Goal: Information Seeking & Learning: Find contact information

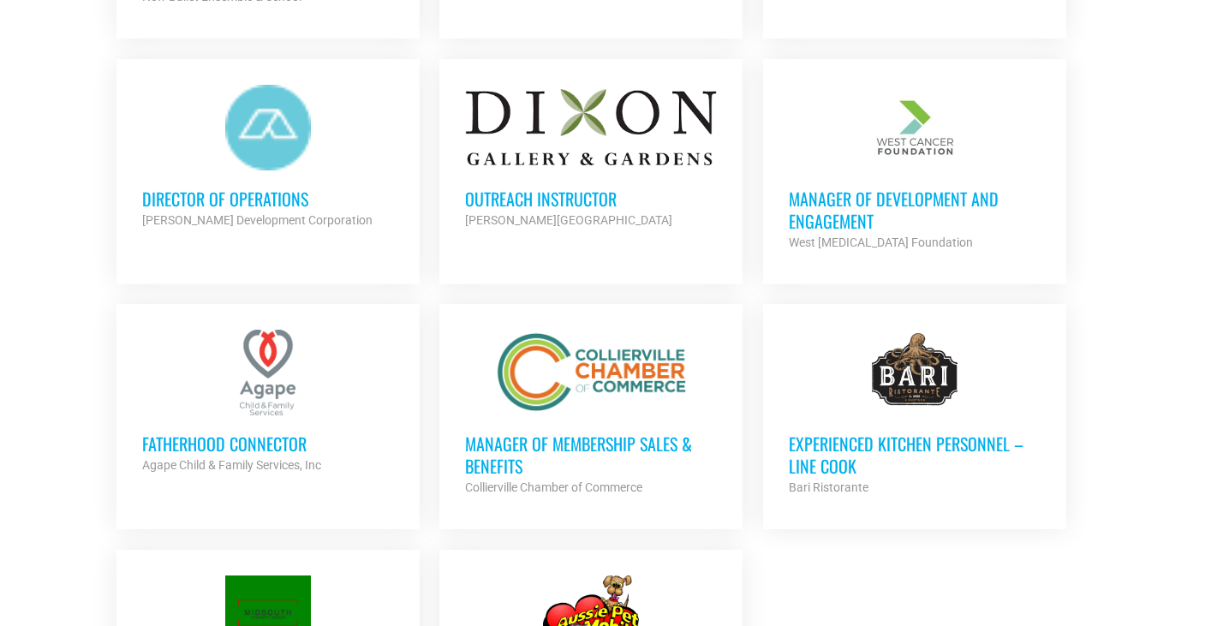
scroll to position [1687, 0]
click at [639, 432] on h3 "Manager of Membership Sales & Benefits" at bounding box center [591, 454] width 252 height 45
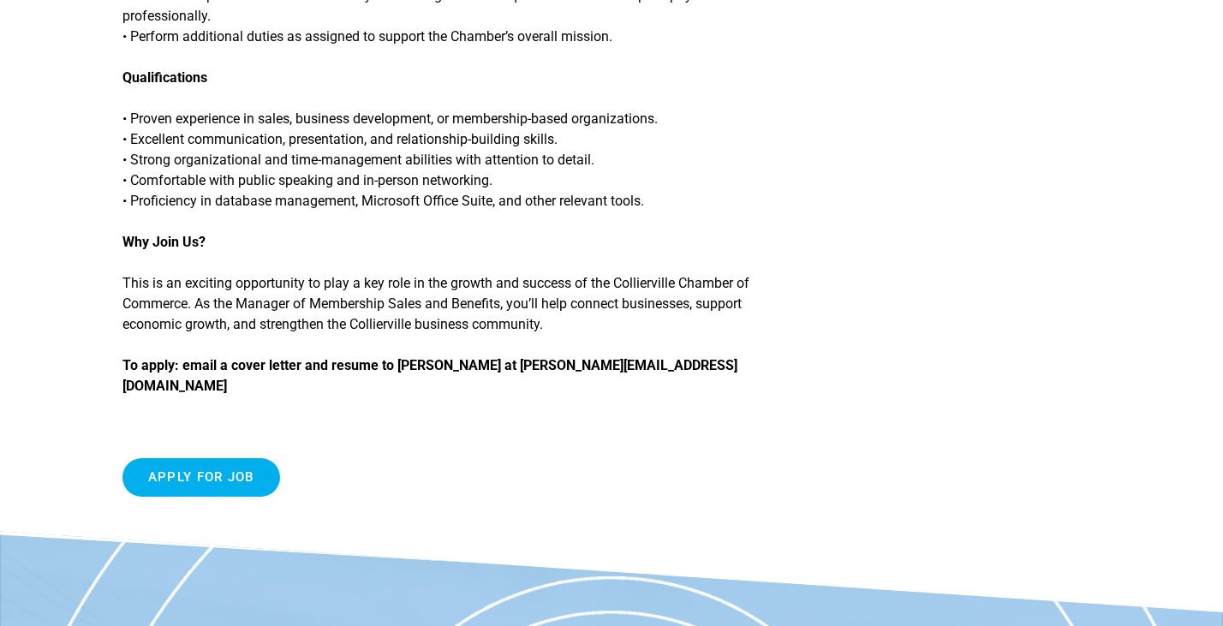
scroll to position [1475, 0]
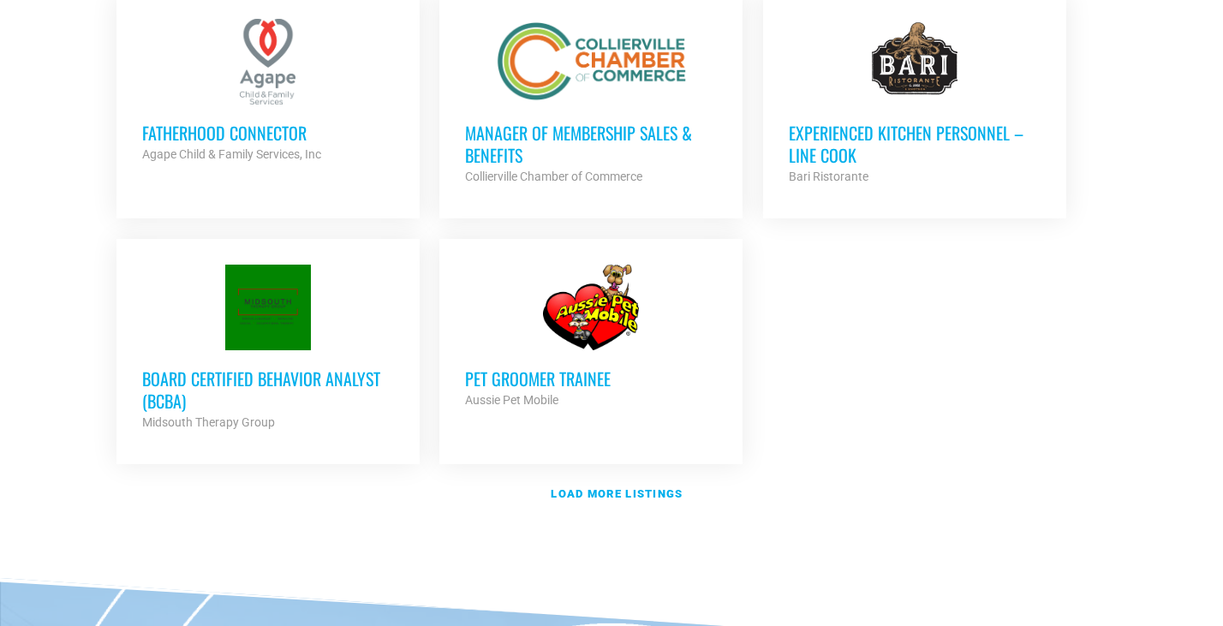
scroll to position [2006, 0]
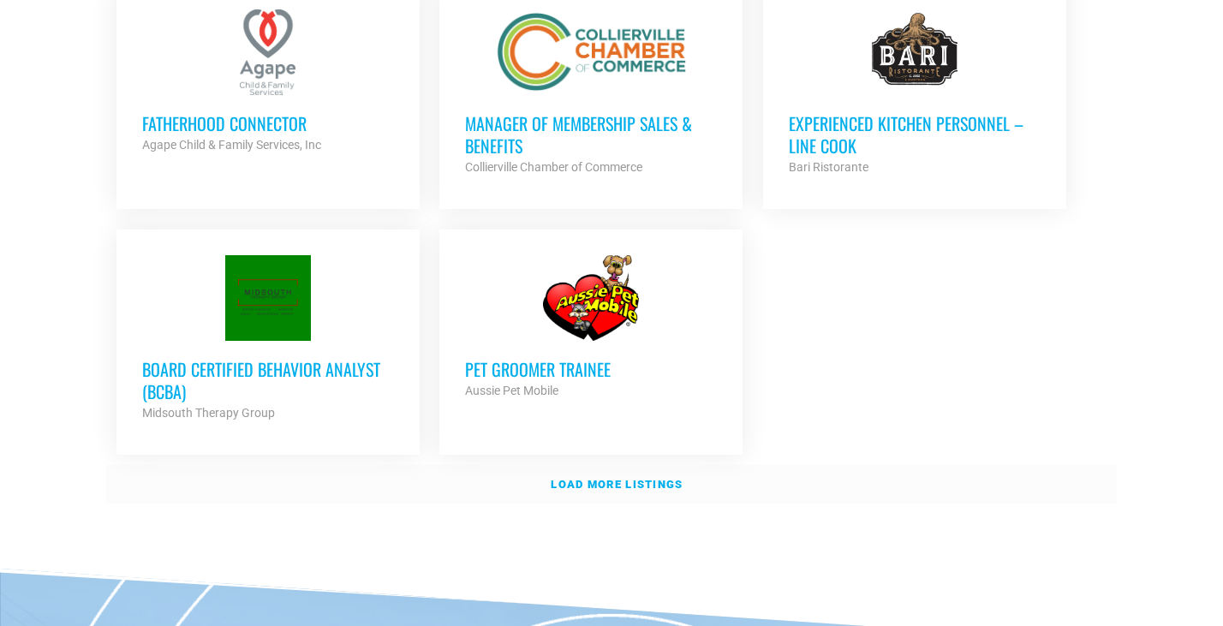
click at [587, 490] on link "Load more listings" at bounding box center [611, 484] width 1010 height 39
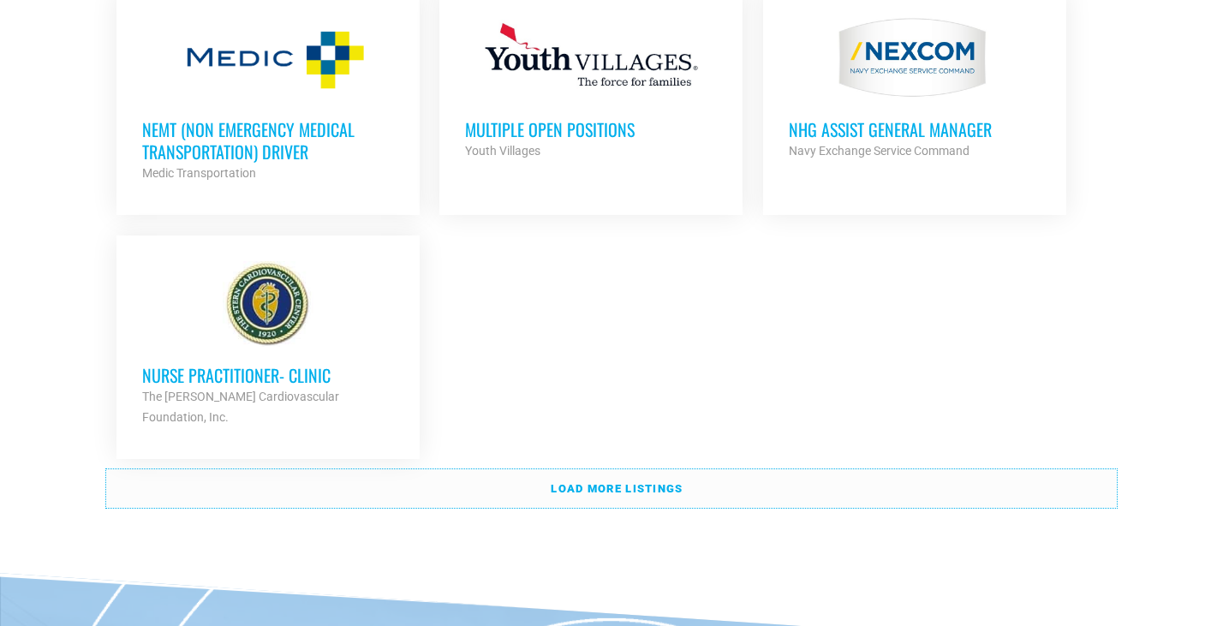
scroll to position [3718, 0]
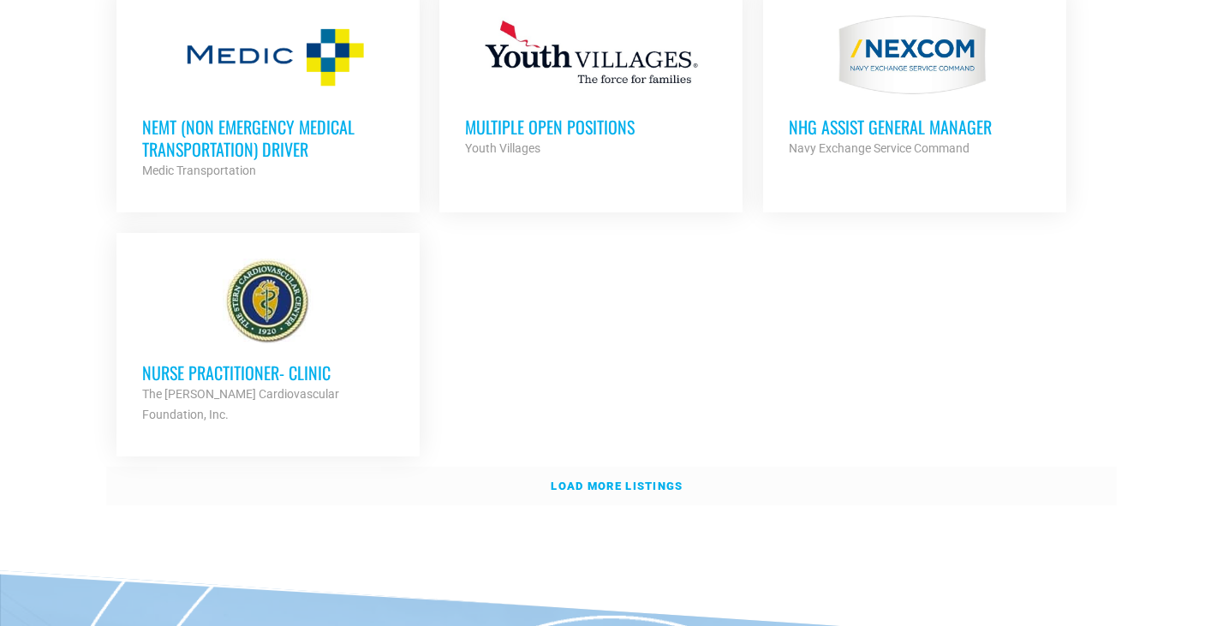
click at [698, 467] on link "Load more listings" at bounding box center [611, 486] width 1010 height 39
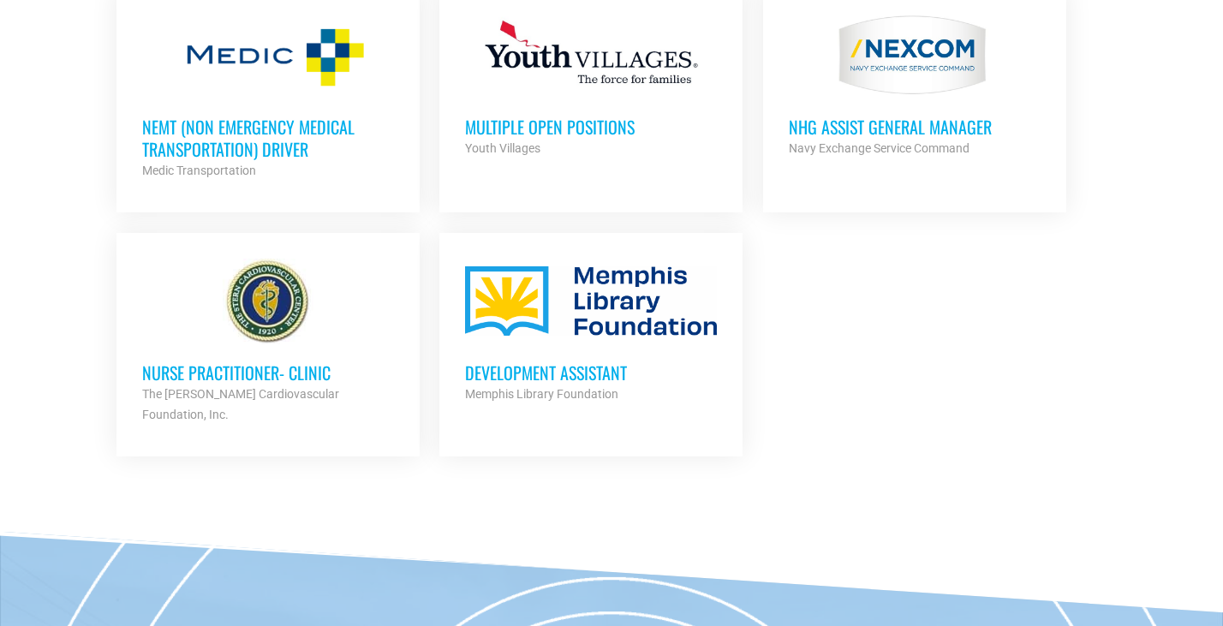
click at [630, 161] on link "Multiple Open Positions Youth Villages Partner Org Full Time" at bounding box center [590, 85] width 303 height 197
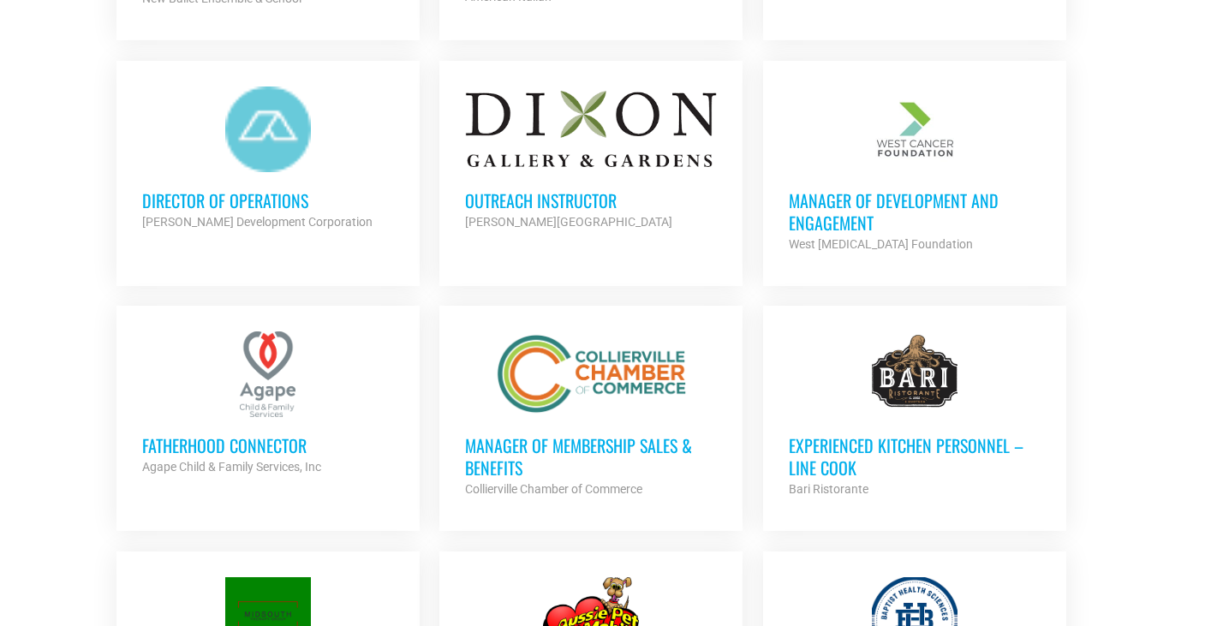
scroll to position [1692, 0]
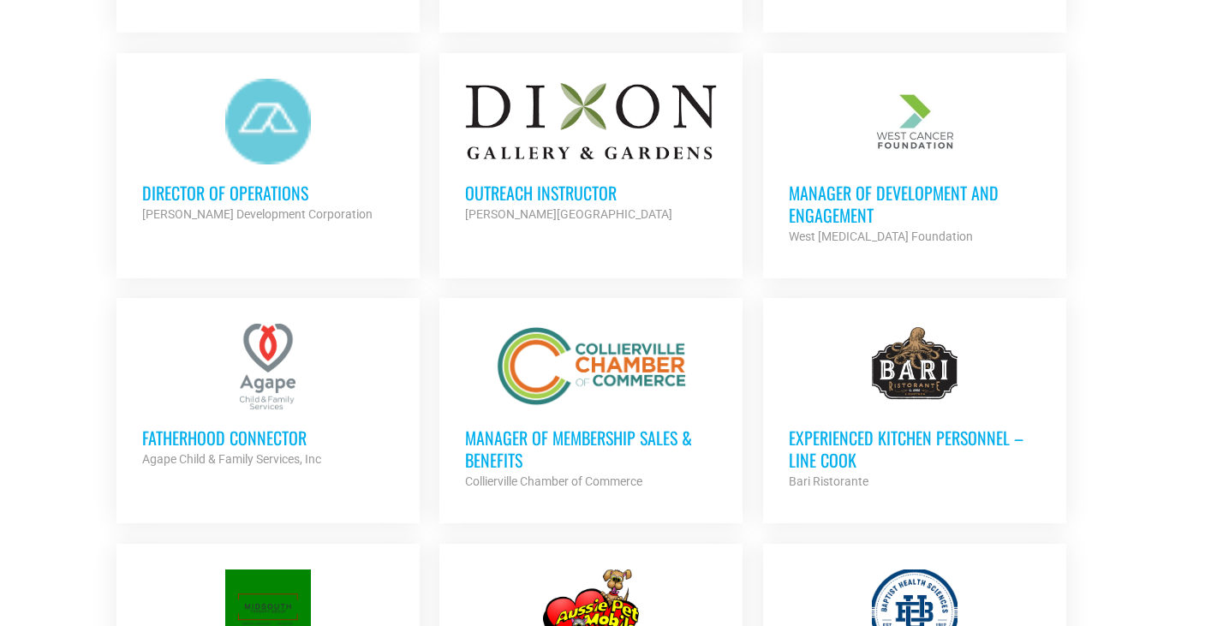
click at [610, 450] on h3 "Manager of Membership Sales & Benefits" at bounding box center [591, 448] width 252 height 45
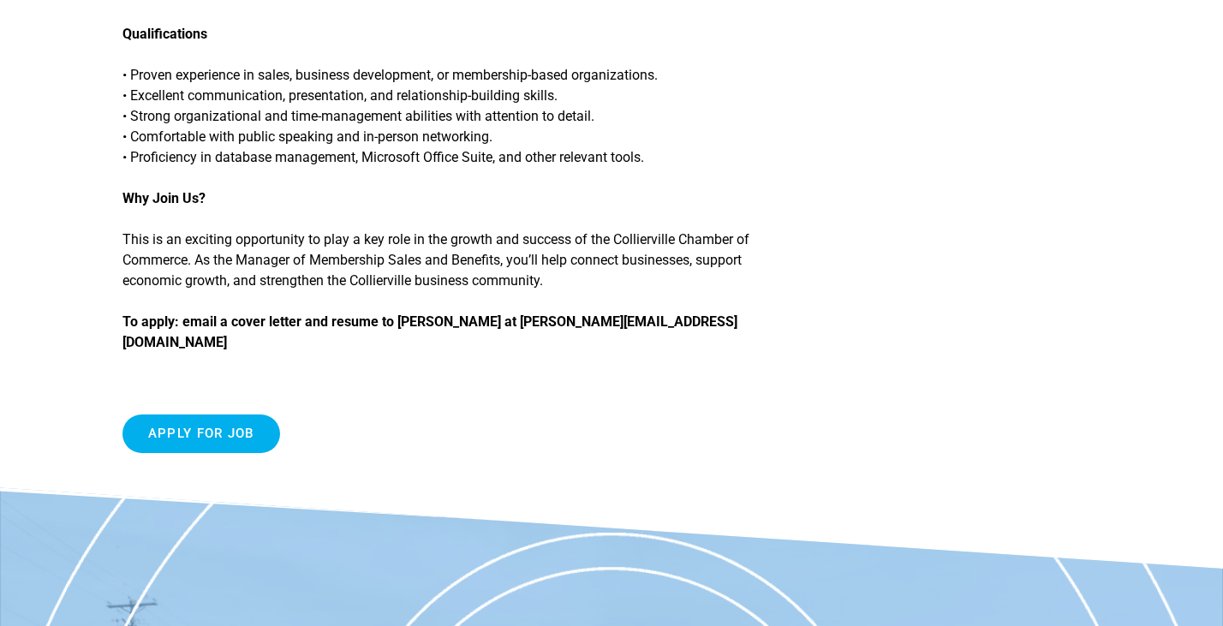
scroll to position [1514, 0]
drag, startPoint x: 557, startPoint y: 343, endPoint x: 703, endPoint y: 341, distance: 145.6
click at [703, 341] on strong "To apply: email a cover letter and resume to Shelby Williamson at shelby@collie…" at bounding box center [429, 331] width 615 height 37
drag, startPoint x: 772, startPoint y: 345, endPoint x: 557, endPoint y: 344, distance: 214.9
click at [557, 344] on p "To apply: email a cover letter and resume to Shelby Williamson at shelby@collie…" at bounding box center [454, 331] width 664 height 41
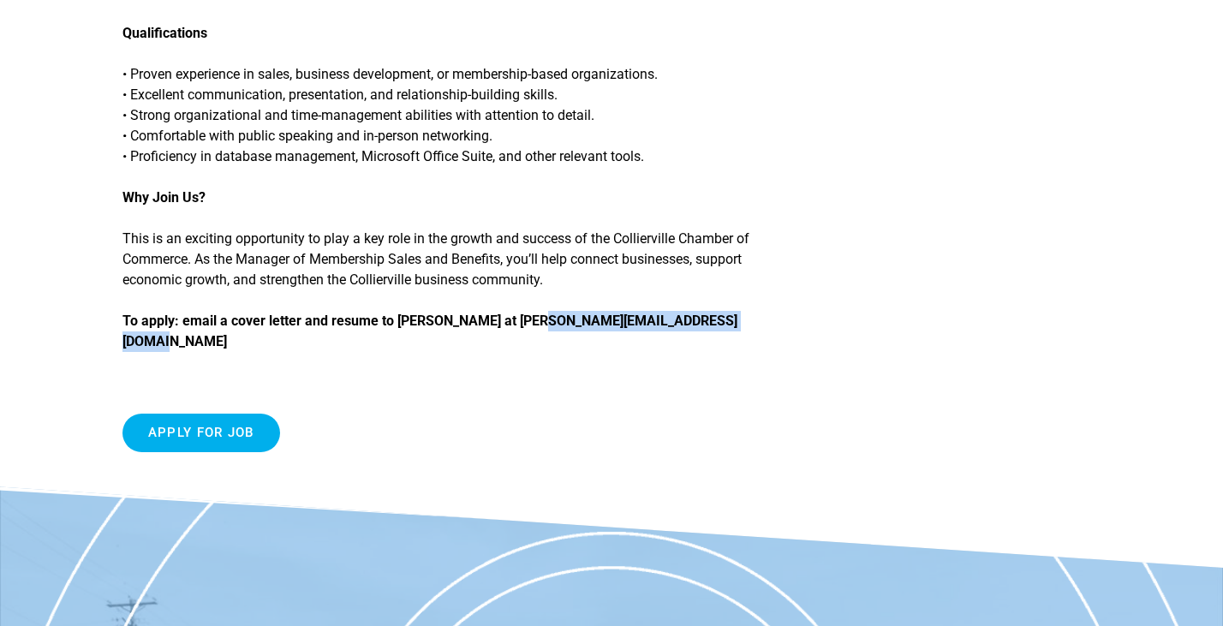
copy strong "shelby@colliervillechamber.com"
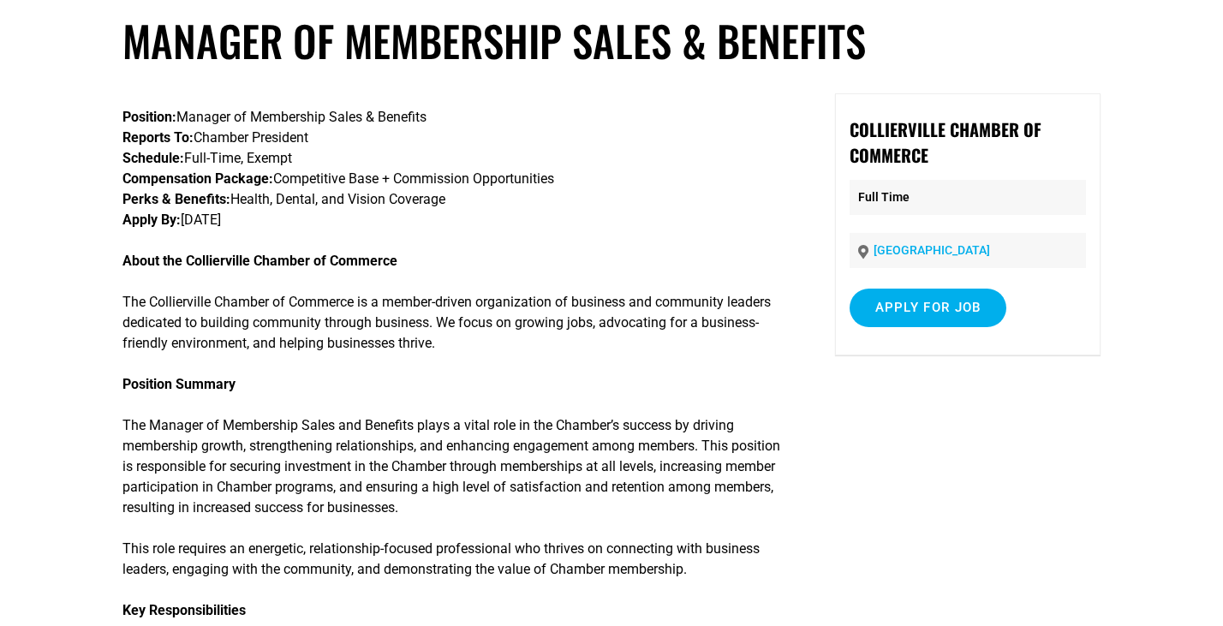
scroll to position [0, 0]
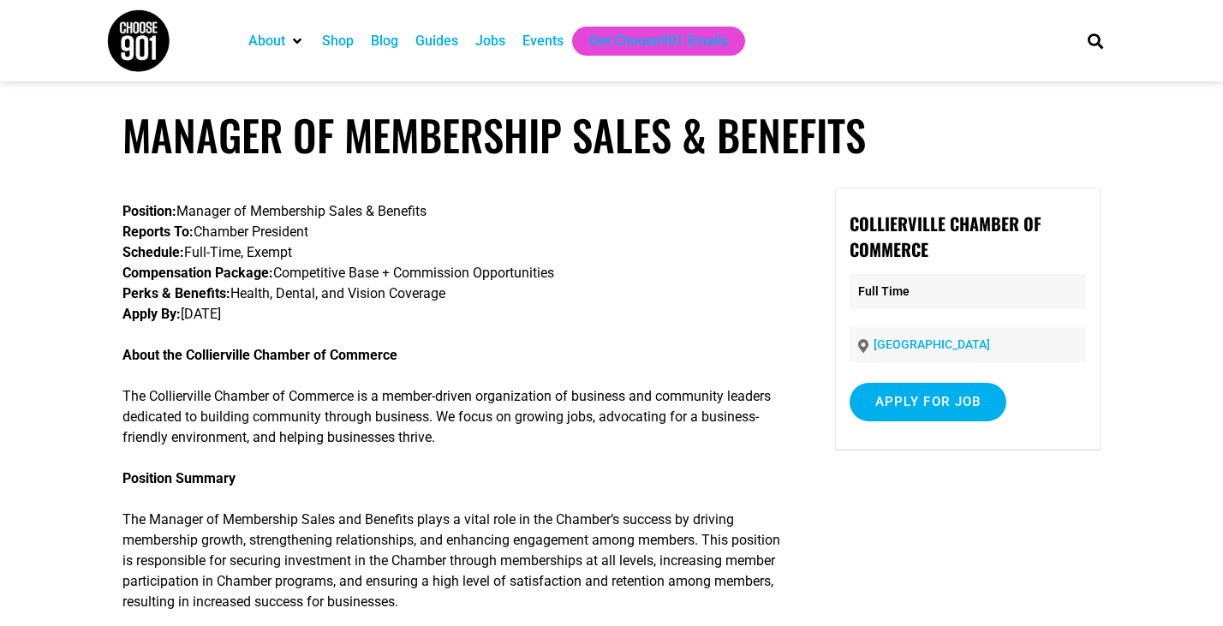
drag, startPoint x: 931, startPoint y: 166, endPoint x: 216, endPoint y: 181, distance: 715.1
drag, startPoint x: 441, startPoint y: 208, endPoint x: 183, endPoint y: 217, distance: 257.9
click at [183, 217] on p "Position: Manager of Membership Sales & Benefits Reports To: Chamber President …" at bounding box center [454, 262] width 664 height 123
copy p "Manager of Membership Sales & Benefits"
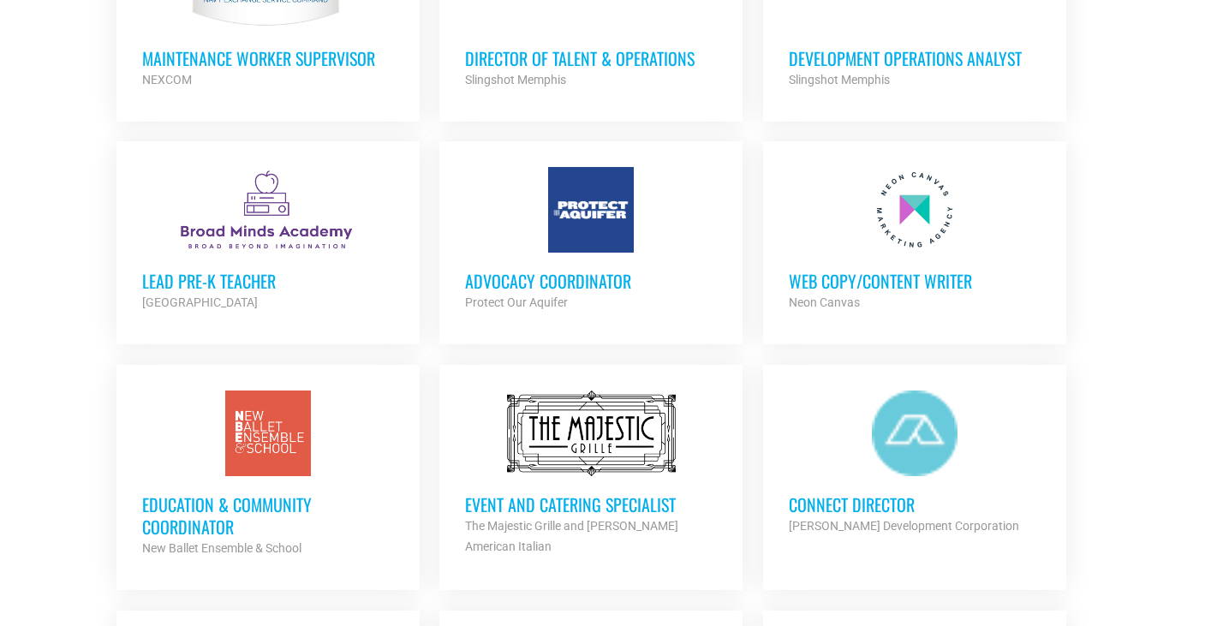
scroll to position [952, 0]
